Goal: Check status: Check status

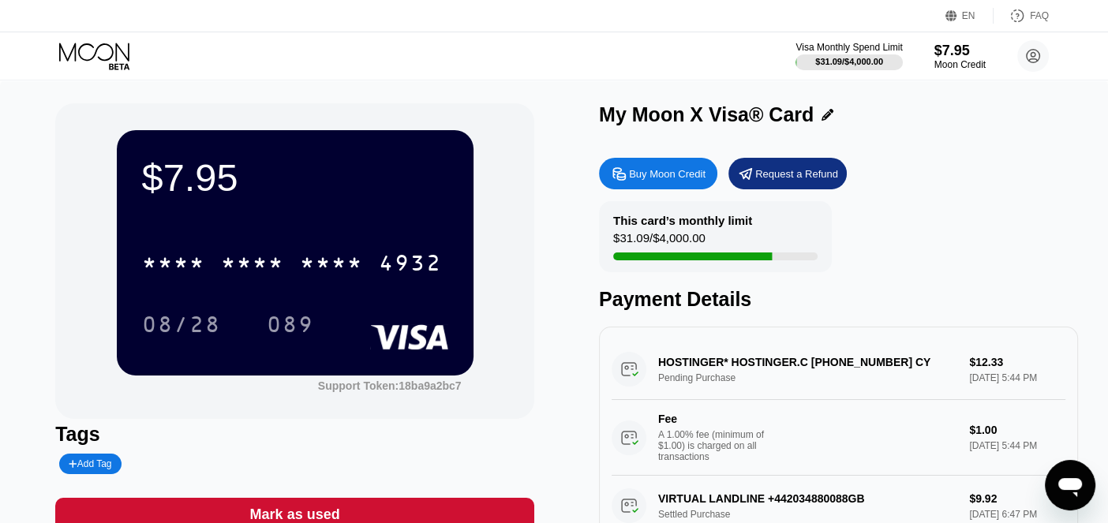
click at [742, 261] on div at bounding box center [692, 257] width 159 height 8
click at [782, 241] on div "This card’s monthly limit $31.09 / $4,000.00" at bounding box center [715, 236] width 233 height 71
click at [653, 237] on div "$31.09 / $4,000.00" at bounding box center [659, 241] width 92 height 21
drag, startPoint x: 686, startPoint y: 219, endPoint x: 673, endPoint y: 201, distance: 22.6
click at [677, 212] on div "This card’s monthly limit $31.09 / $4,000.00" at bounding box center [715, 236] width 233 height 71
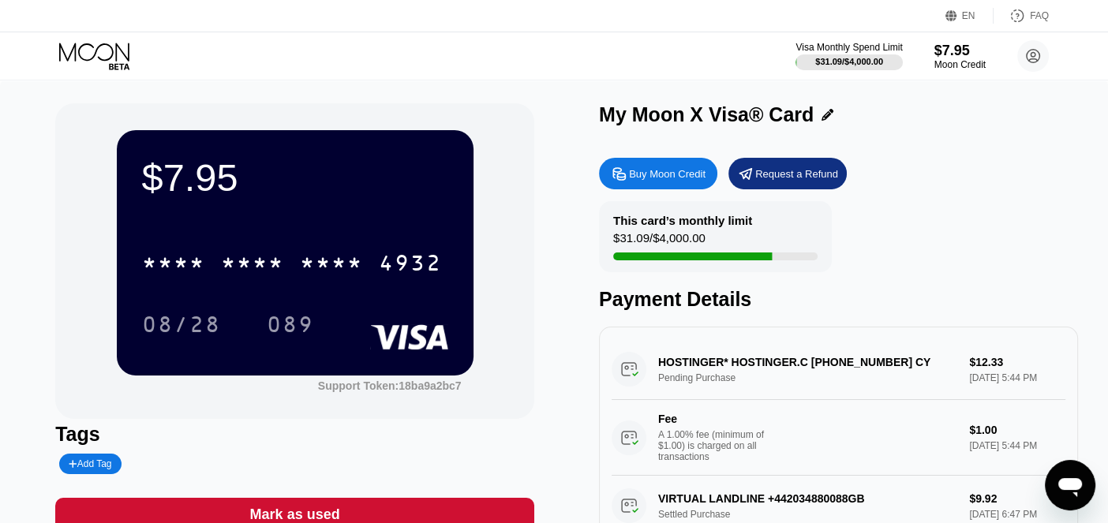
click at [673, 211] on div "This card’s monthly limit $31.09 / $4,000.00" at bounding box center [715, 236] width 233 height 71
click at [702, 231] on div "This card’s monthly limit $31.09 / $4,000.00" at bounding box center [715, 236] width 233 height 71
click at [885, 238] on div "This card’s monthly limit $31.09 / $4,000.00 Payment Details" at bounding box center [838, 256] width 479 height 110
